Goal: Task Accomplishment & Management: Manage account settings

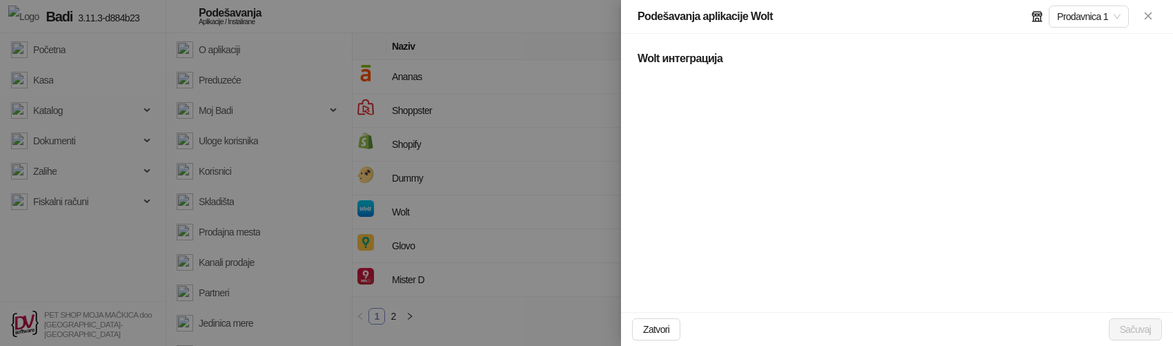
click at [213, 184] on div at bounding box center [586, 173] width 1173 height 346
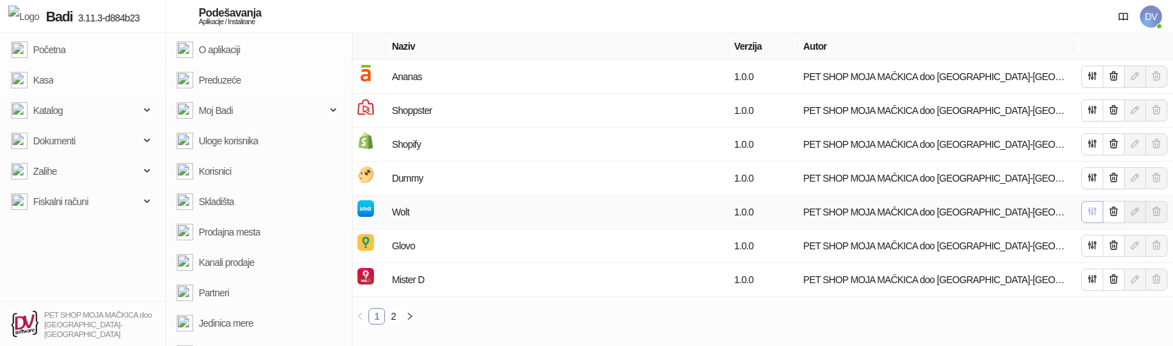
click at [1087, 214] on icon "button" at bounding box center [1092, 211] width 11 height 11
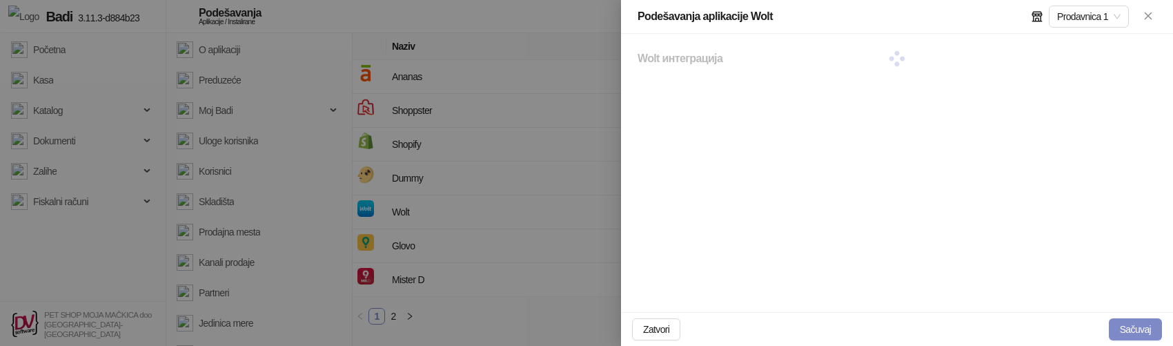
click at [824, 224] on div "Wolt интеграција" at bounding box center [897, 173] width 552 height 278
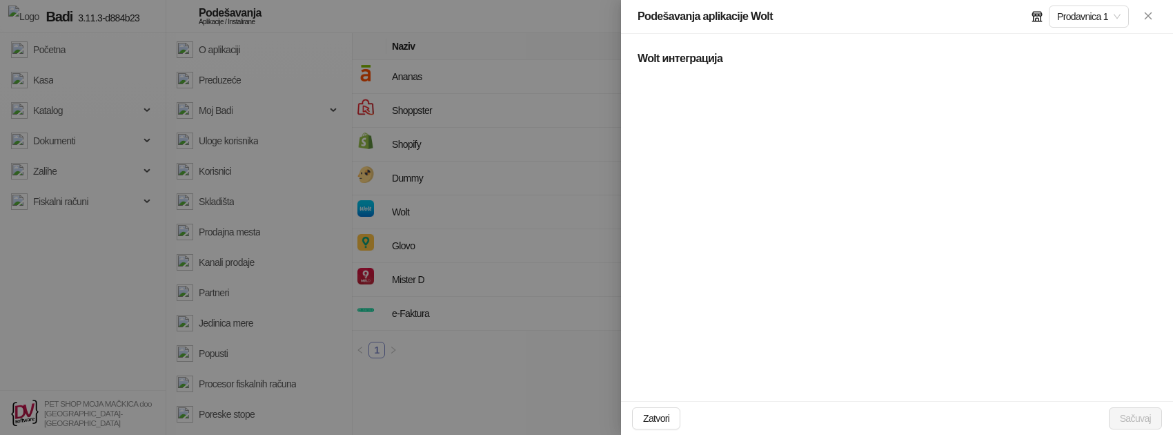
click at [877, 326] on div "Wolt интеграција" at bounding box center [897, 217] width 552 height 367
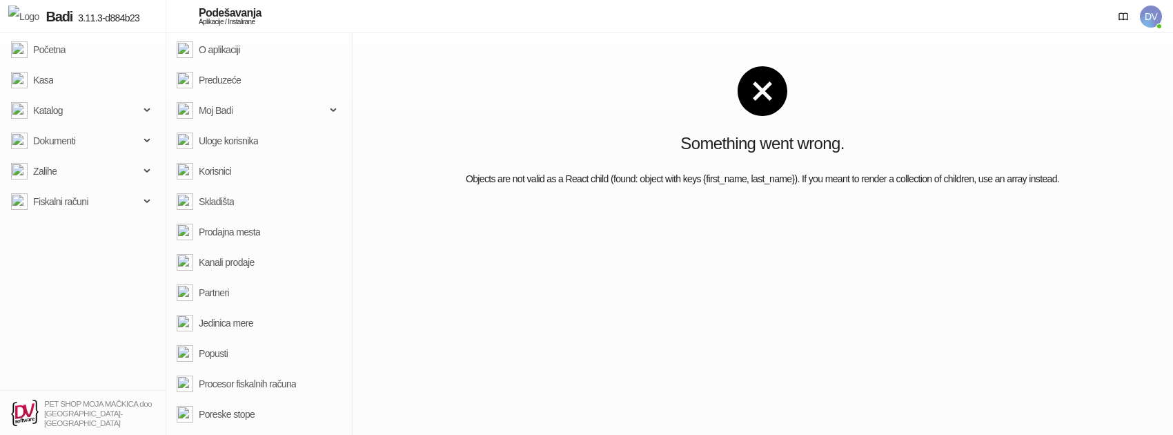
click at [927, 276] on div "Something went wrong. Objects are not valid as a React child (found: object wit…" at bounding box center [762, 234] width 821 height 402
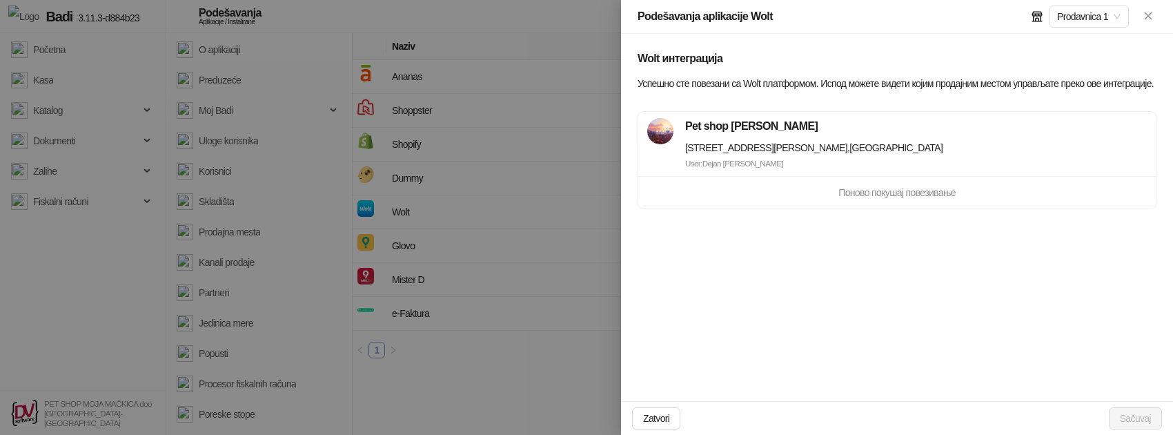
click at [708, 149] on div "Bulevar Kralja Aleksandra 197B , Belgrade" at bounding box center [813, 147] width 257 height 15
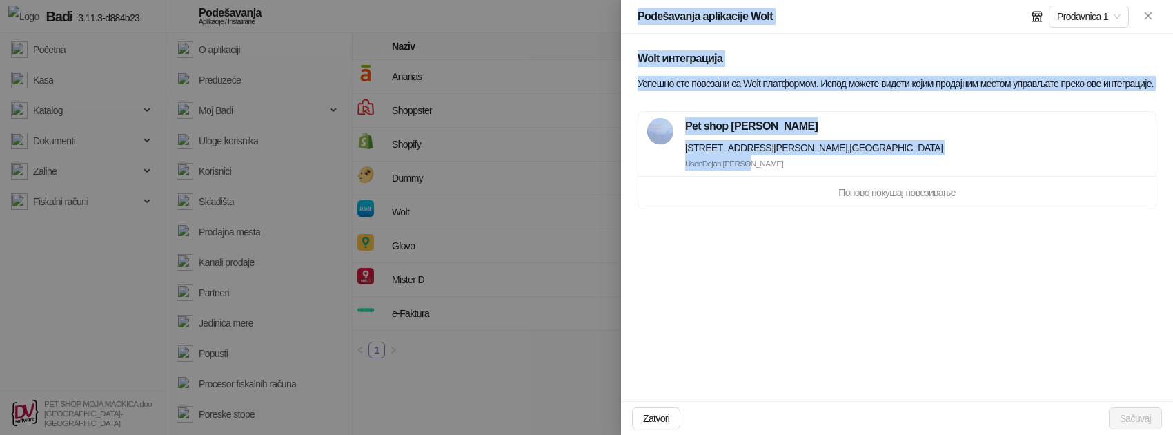
drag, startPoint x: 750, startPoint y: 170, endPoint x: 603, endPoint y: 121, distance: 155.1
click at [603, 121] on div "Podešavanja aplikacije Wolt Prodavnica 1 Wolt интеграција Успешно сте повезани …" at bounding box center [586, 217] width 1173 height 435
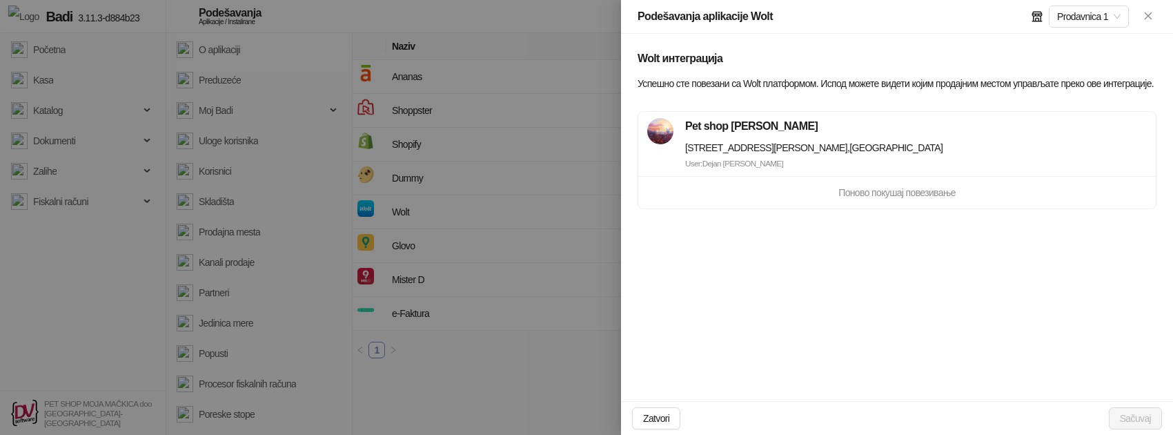
click at [771, 250] on div "Wolt интеграција Успешно сте повезани са Wolt платформом. Испод можете видети к…" at bounding box center [897, 217] width 552 height 367
click at [806, 302] on div "Wolt интеграција Успешно сте повезани са Wolt платформом. Испод можете видети к…" at bounding box center [897, 217] width 552 height 367
click at [706, 204] on link "Повежи другог корисника" at bounding box center [689, 198] width 103 height 11
